Goal: Information Seeking & Learning: Learn about a topic

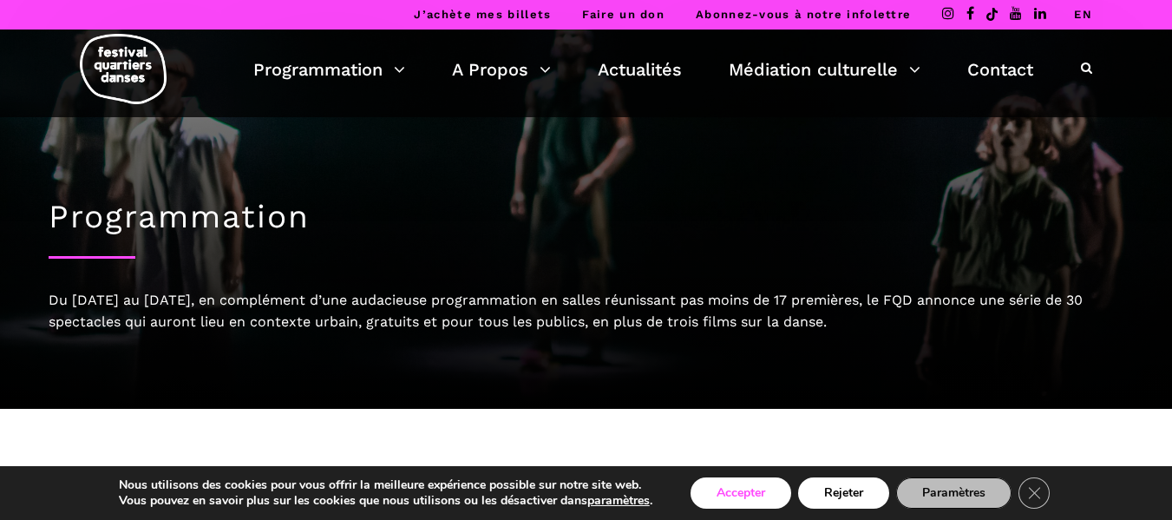
click at [746, 490] on button "Accepter" at bounding box center [741, 492] width 101 height 31
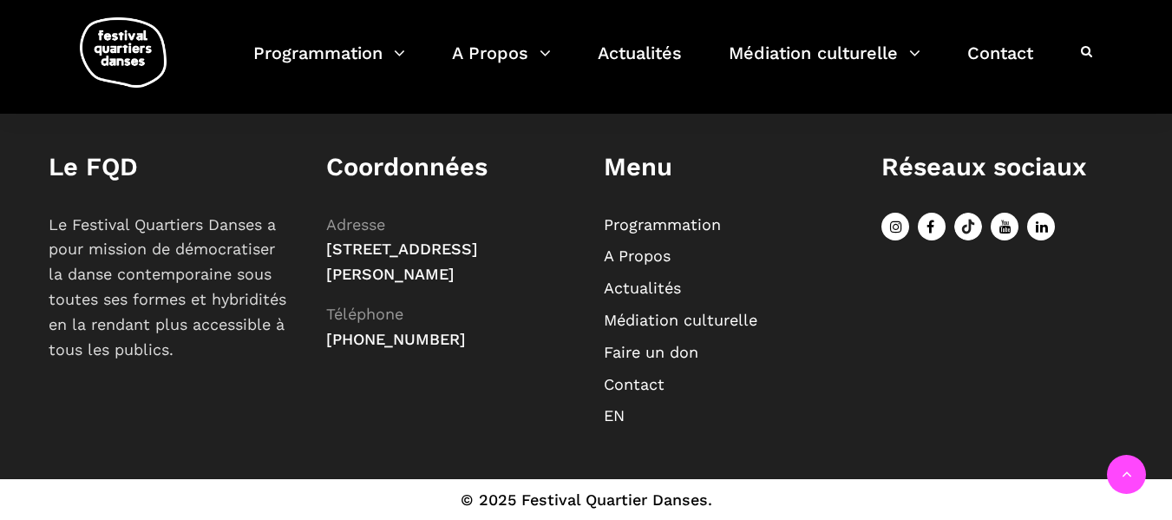
scroll to position [731, 0]
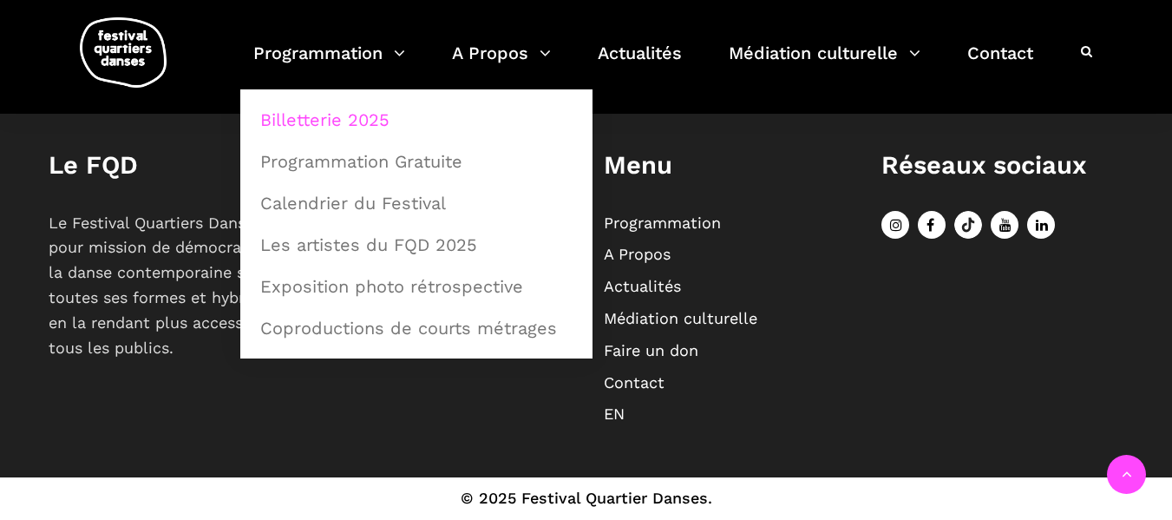
click at [345, 121] on link "Billetterie 2025" at bounding box center [416, 120] width 333 height 40
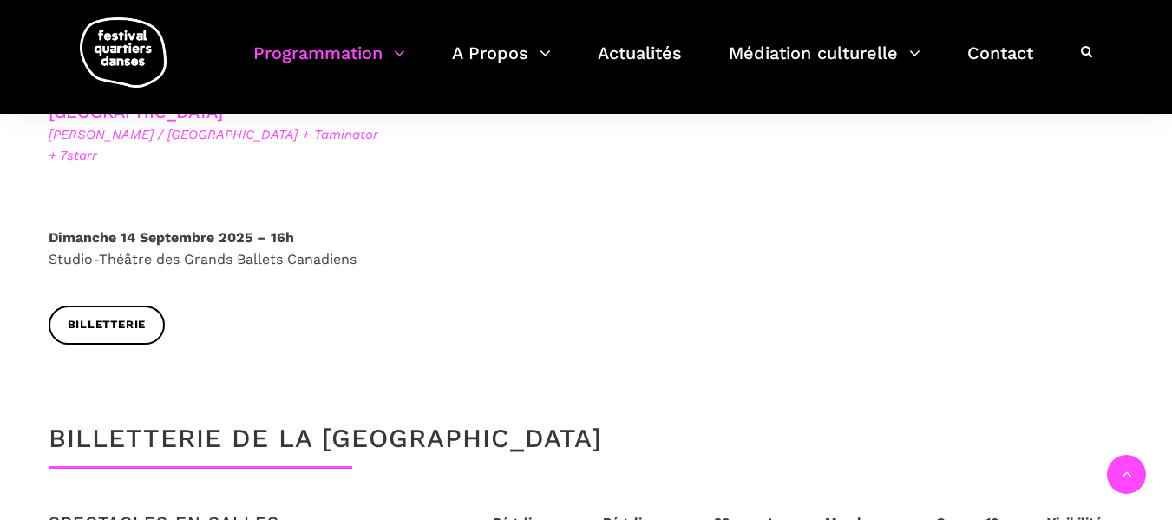
scroll to position [3436, 0]
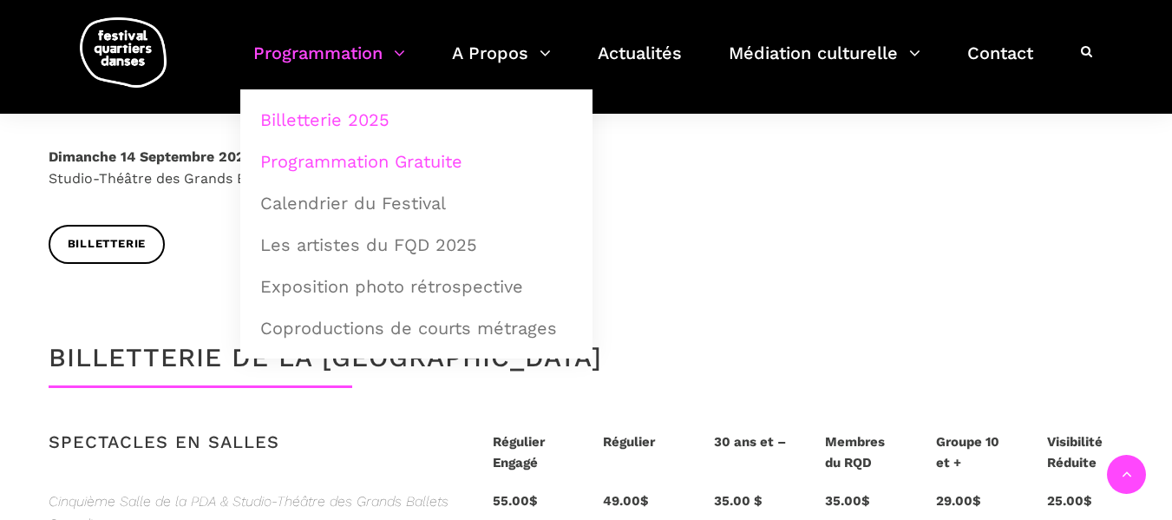
click at [321, 157] on link "Programmation Gratuite" at bounding box center [416, 161] width 333 height 40
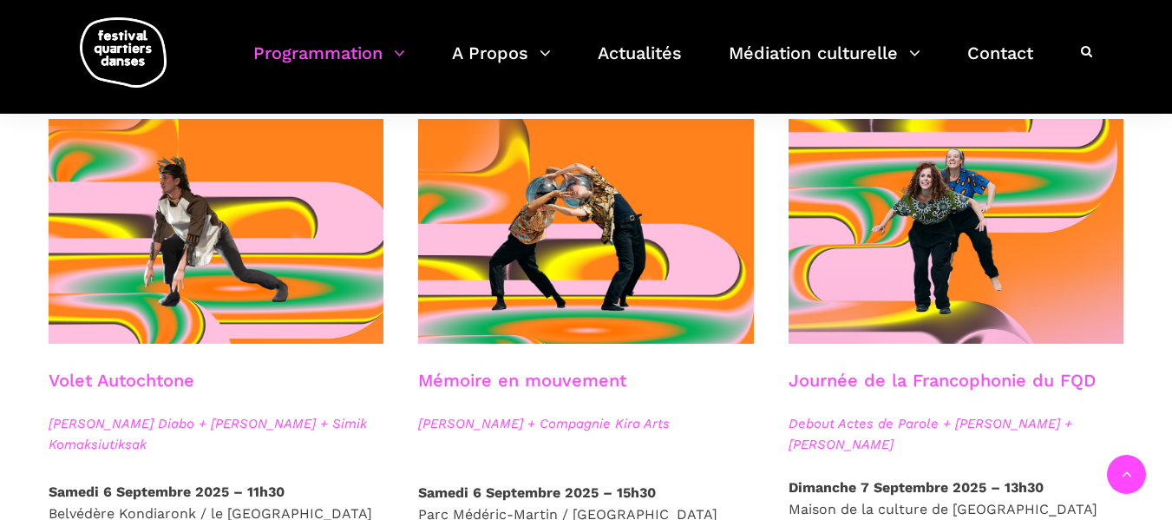
scroll to position [961, 0]
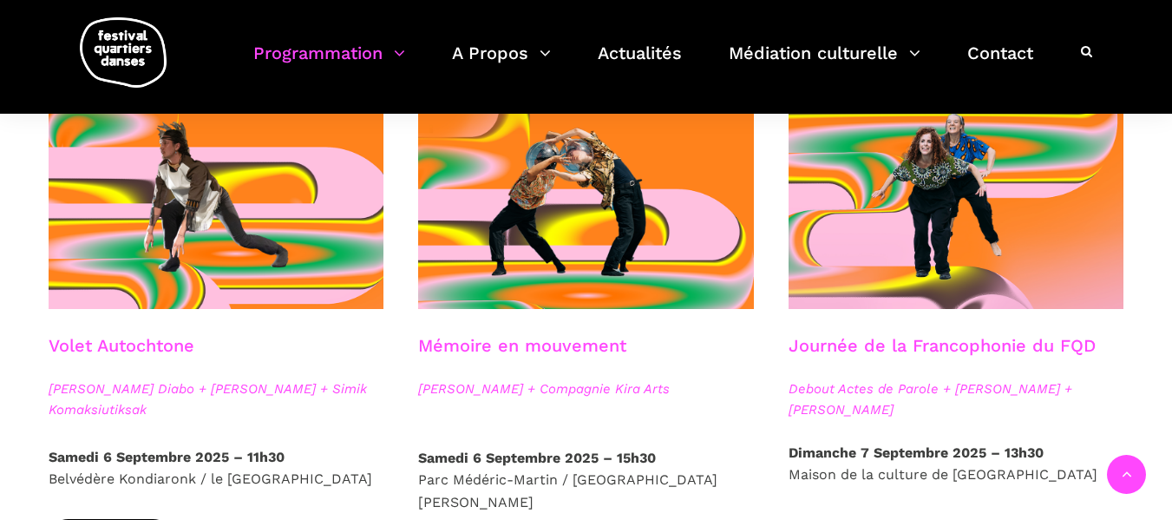
drag, startPoint x: 1146, startPoint y: 461, endPoint x: 1166, endPoint y: 288, distance: 173.8
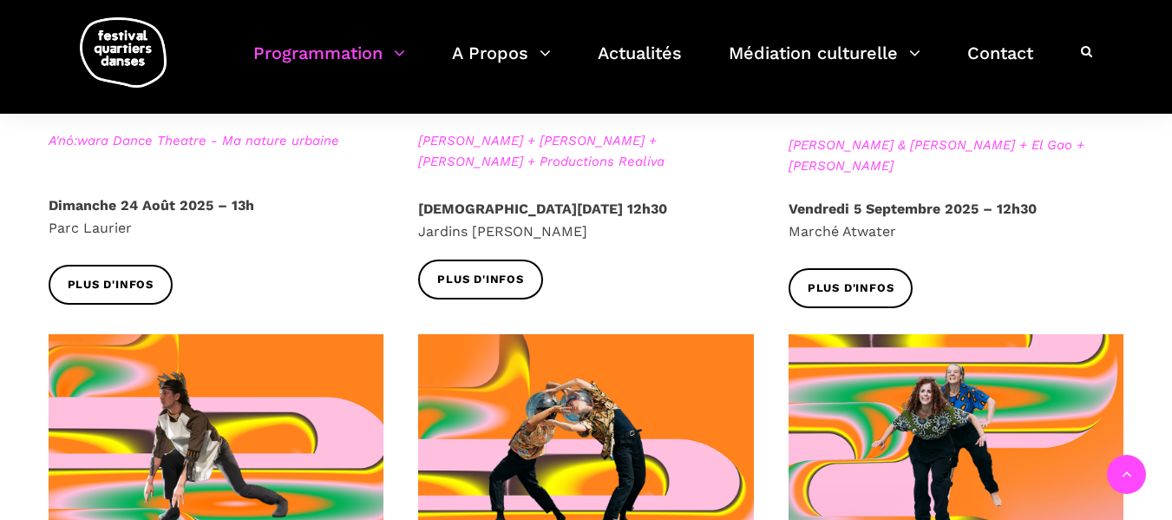
scroll to position [727, 0]
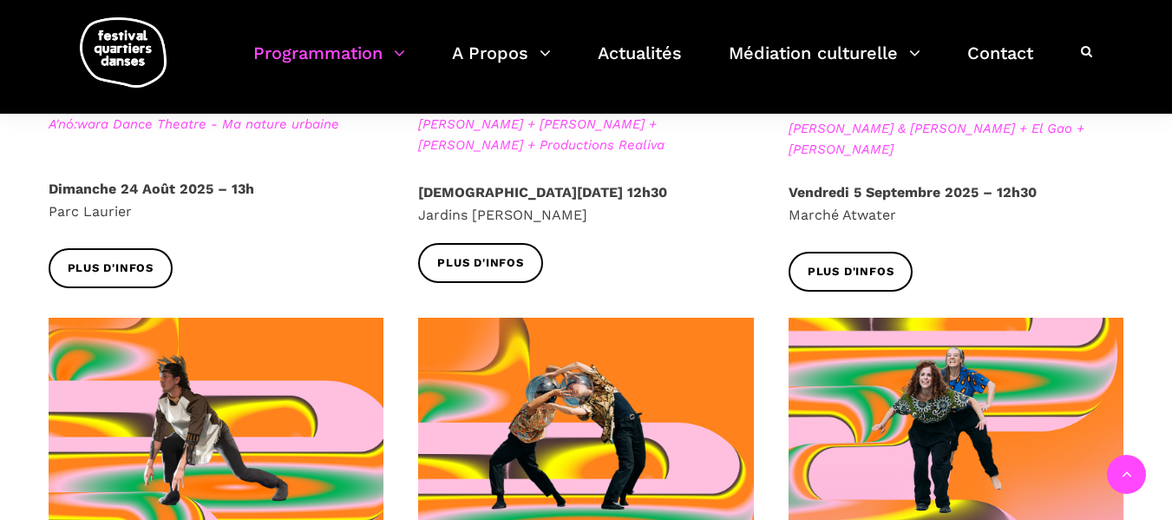
click at [848, 147] on span "Athena Lucie Assamba & Leah Danga + El Gao + Rameez Karim" at bounding box center [957, 139] width 336 height 42
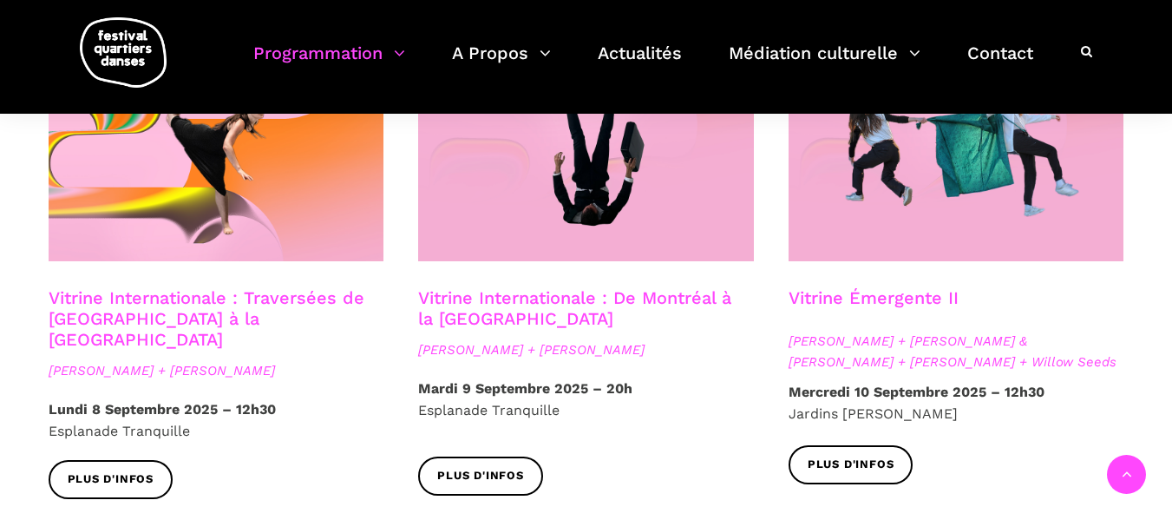
scroll to position [1538, 0]
